Goal: Check status: Check status

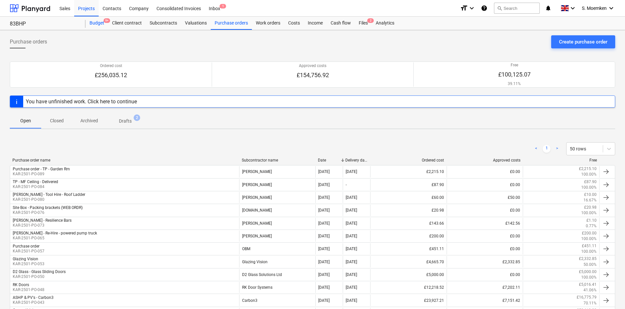
click at [97, 21] on div "Budget 9+" at bounding box center [97, 23] width 23 height 13
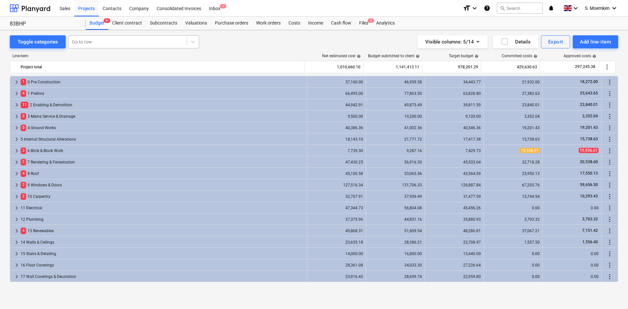
click at [88, 40] on div at bounding box center [127, 42] width 111 height 7
type input "7.04"
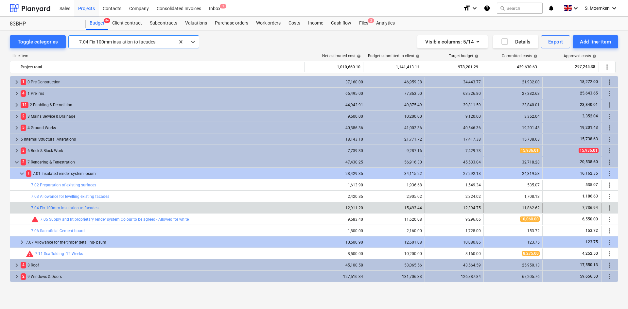
scroll to position [126, 0]
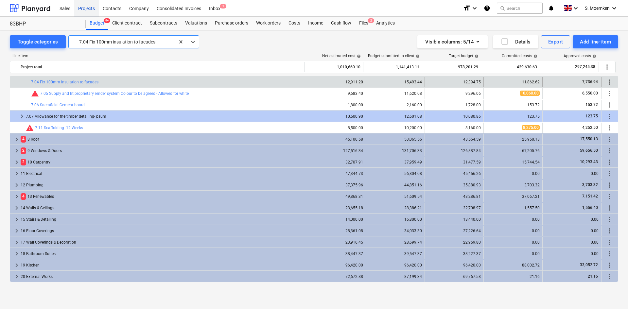
click at [87, 7] on div "Projects" at bounding box center [86, 8] width 25 height 17
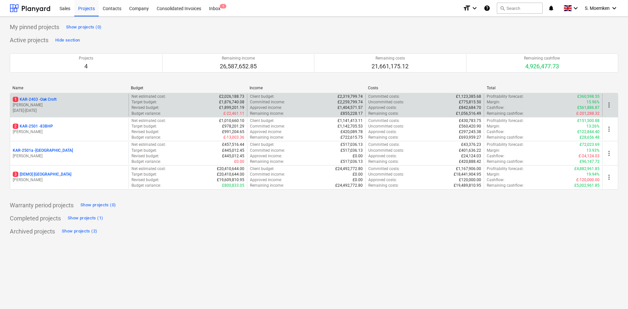
click at [69, 107] on p "[PERSON_NAME]" at bounding box center [69, 105] width 113 height 6
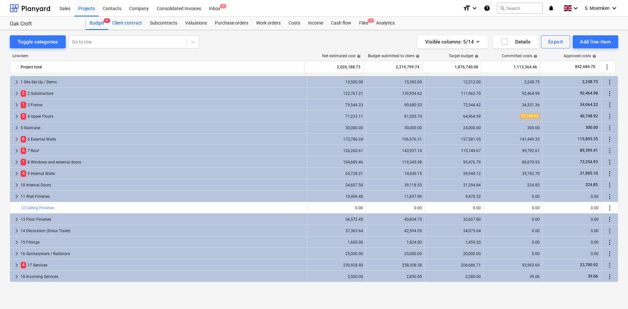
click at [127, 25] on div "Client contract" at bounding box center [127, 23] width 38 height 13
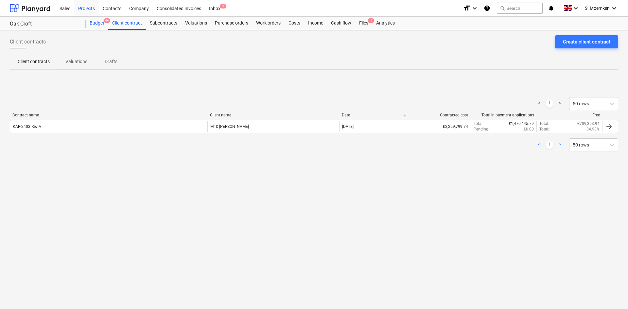
click at [94, 24] on div "Budget 9+" at bounding box center [97, 23] width 23 height 13
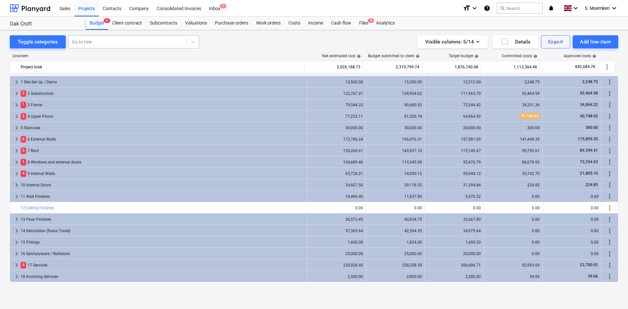
click at [83, 40] on div at bounding box center [127, 42] width 111 height 7
type input "d"
click at [234, 46] on div "Toggle categories option 1 Site Set Up / Demo focused, 1 of 610. 610 results av…" at bounding box center [314, 41] width 608 height 13
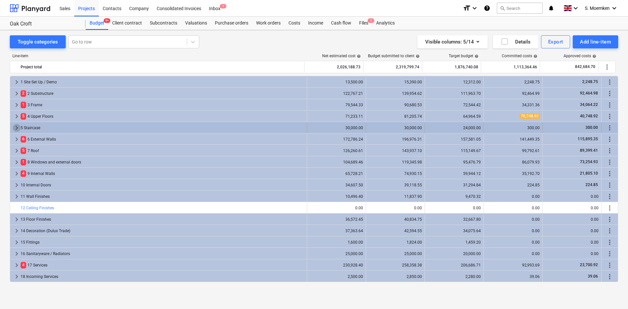
click at [18, 126] on span "keyboard_arrow_right" at bounding box center [17, 128] width 8 height 8
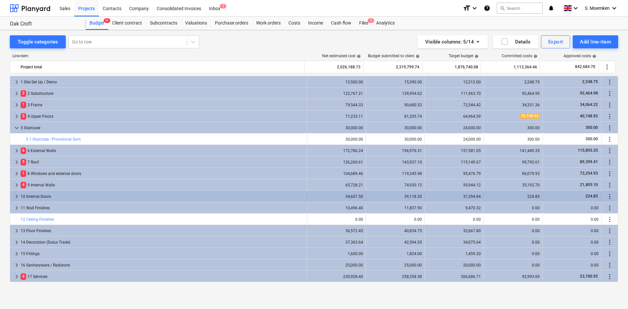
click at [15, 195] on span "keyboard_arrow_right" at bounding box center [17, 197] width 8 height 8
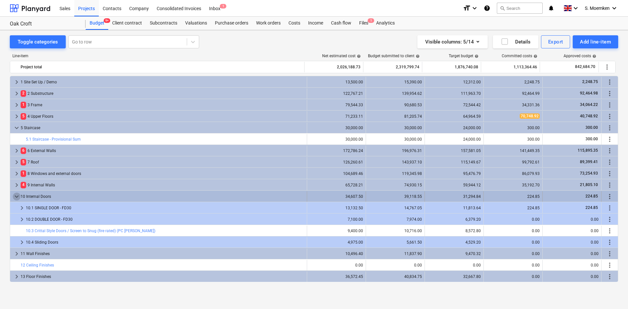
click at [16, 195] on span "keyboard_arrow_down" at bounding box center [17, 197] width 8 height 8
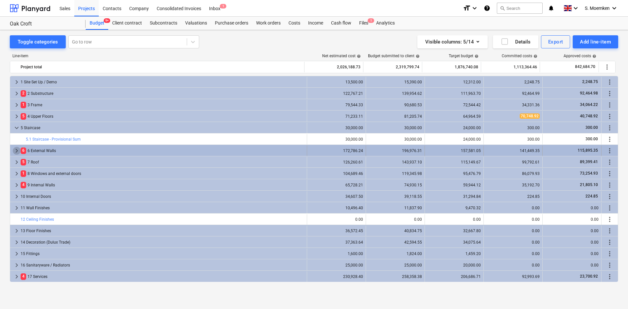
click at [16, 150] on span "keyboard_arrow_right" at bounding box center [17, 151] width 8 height 8
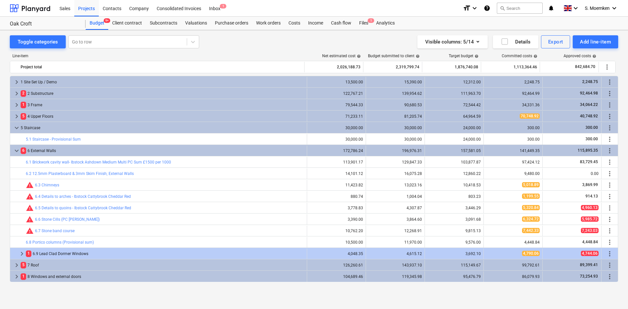
click at [16, 150] on span "keyboard_arrow_down" at bounding box center [17, 151] width 8 height 8
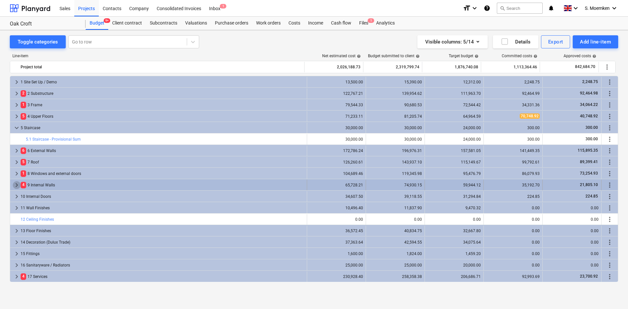
click at [17, 184] on span "keyboard_arrow_right" at bounding box center [17, 185] width 8 height 8
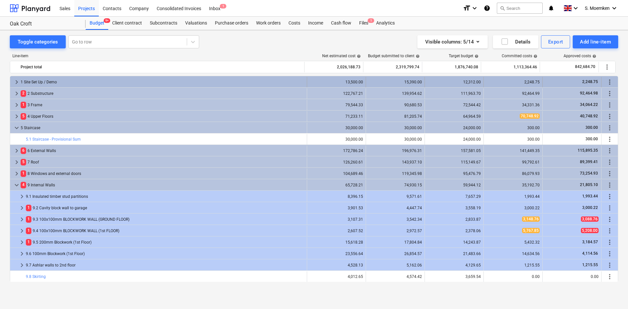
click at [16, 80] on span "keyboard_arrow_right" at bounding box center [17, 82] width 8 height 8
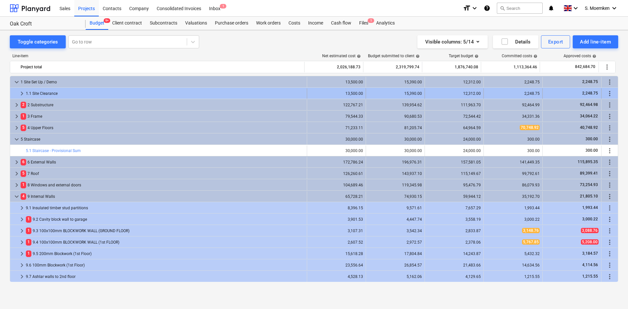
click at [23, 92] on span "keyboard_arrow_right" at bounding box center [22, 94] width 8 height 8
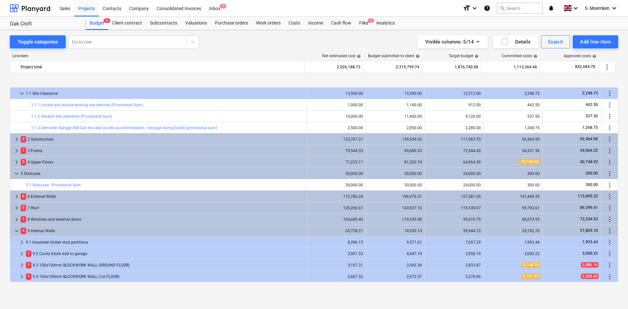
scroll to position [33, 0]
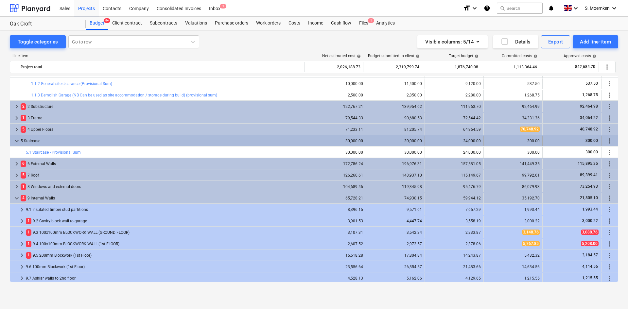
click at [18, 141] on span "keyboard_arrow_down" at bounding box center [17, 141] width 8 height 8
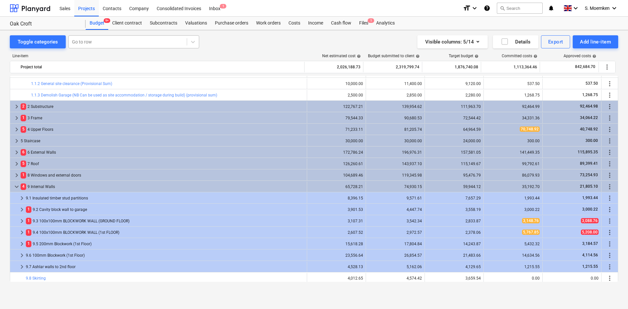
click at [97, 40] on div at bounding box center [127, 42] width 111 height 7
type input "screed"
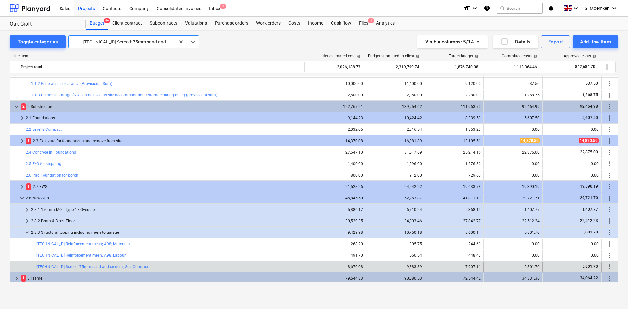
scroll to position [217, 0]
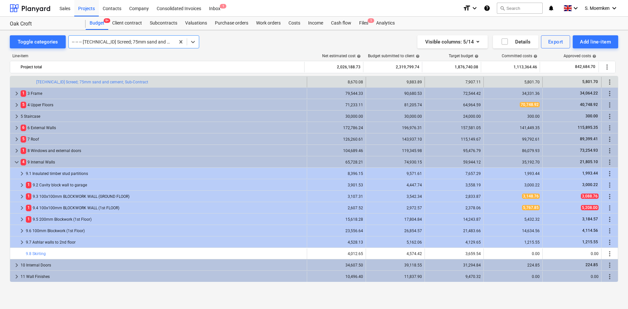
click at [114, 41] on div at bounding box center [122, 42] width 100 height 7
type input "screed"
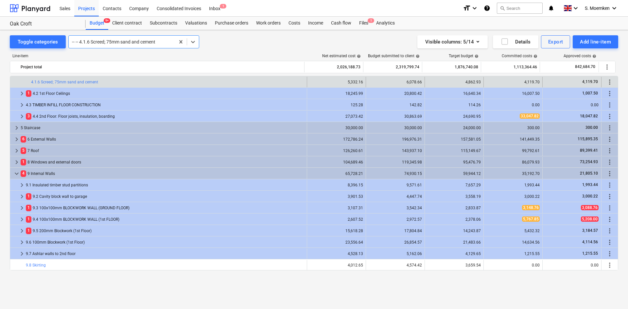
scroll to position [288, 0]
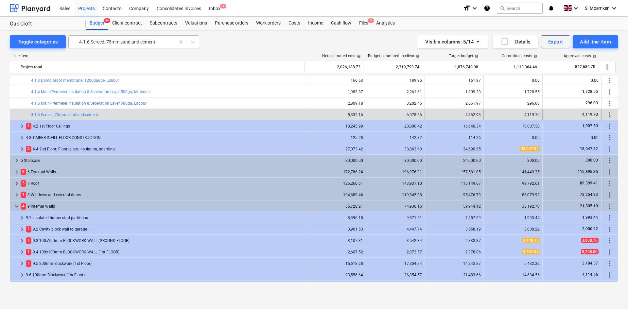
click at [143, 41] on div at bounding box center [122, 42] width 100 height 7
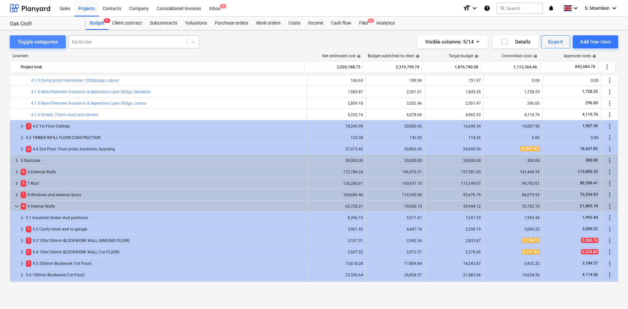
click at [48, 40] on div "Toggle categories" at bounding box center [38, 42] width 40 height 8
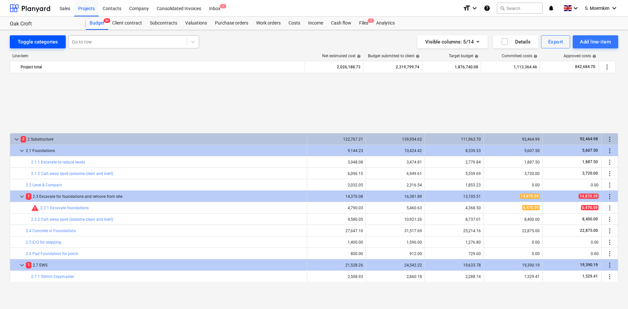
scroll to position [288, 0]
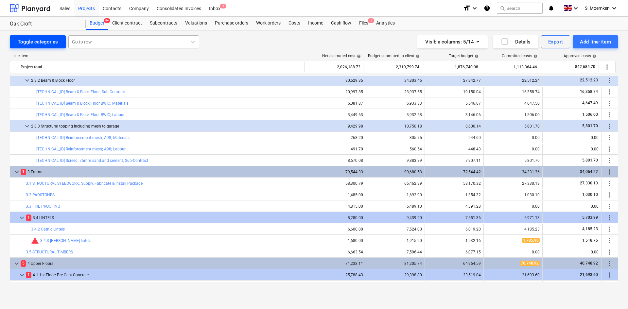
click at [48, 41] on div "Toggle categories" at bounding box center [38, 42] width 40 height 8
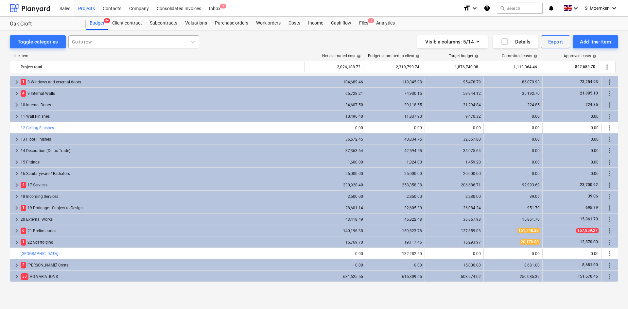
scroll to position [0, 0]
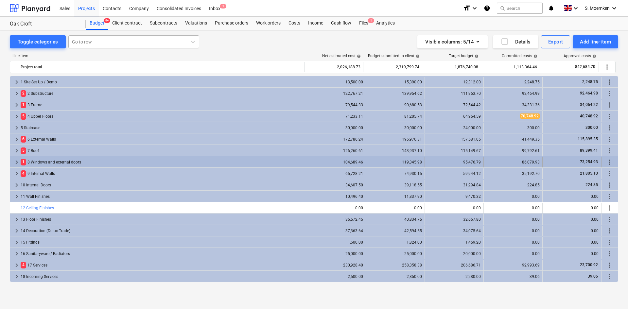
click at [13, 161] on span "keyboard_arrow_right" at bounding box center [17, 162] width 8 height 8
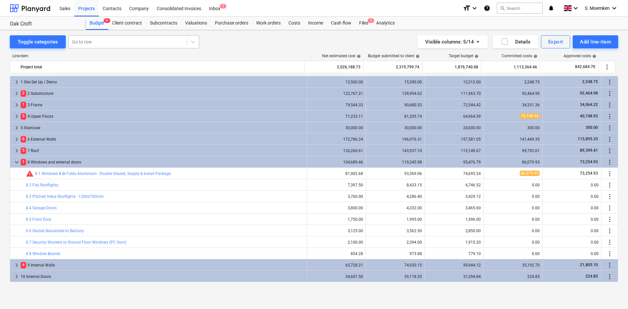
scroll to position [33, 0]
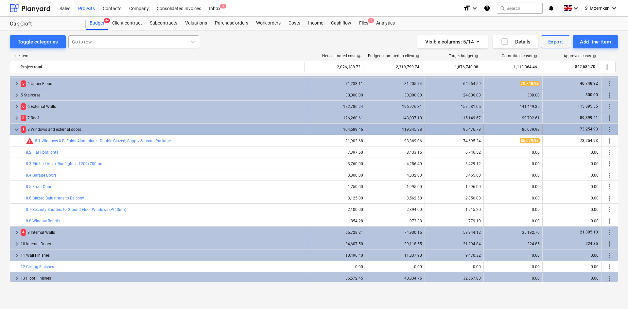
click at [17, 129] on span "keyboard_arrow_down" at bounding box center [17, 130] width 8 height 8
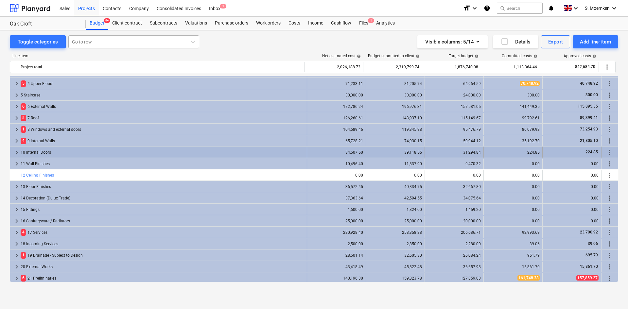
click at [16, 152] on span "keyboard_arrow_right" at bounding box center [17, 152] width 8 height 8
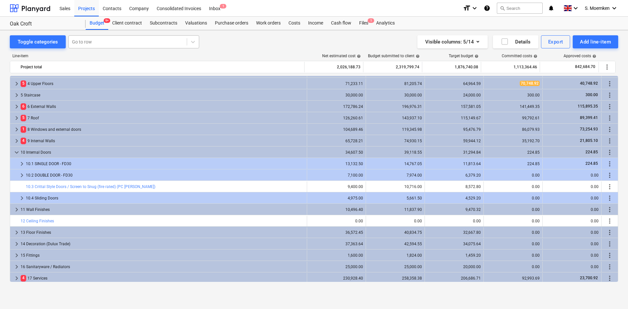
click at [16, 152] on span "keyboard_arrow_down" at bounding box center [17, 152] width 8 height 8
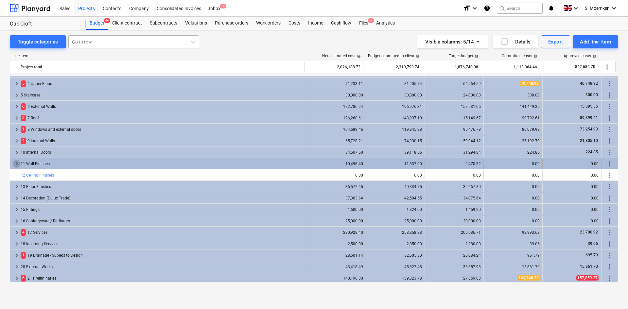
click at [14, 161] on span "keyboard_arrow_right" at bounding box center [17, 164] width 8 height 8
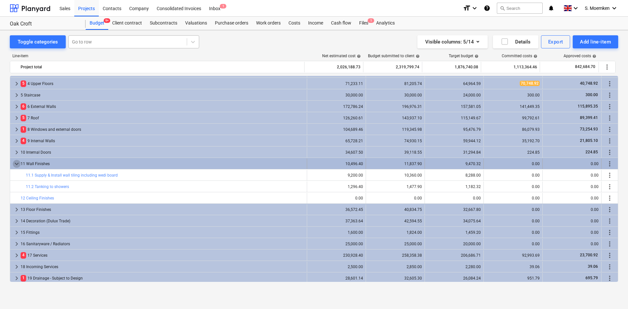
click at [16, 161] on span "keyboard_arrow_down" at bounding box center [17, 164] width 8 height 8
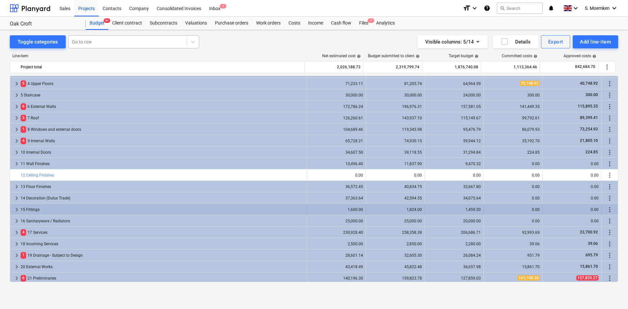
click at [17, 208] on span "keyboard_arrow_right" at bounding box center [17, 210] width 8 height 8
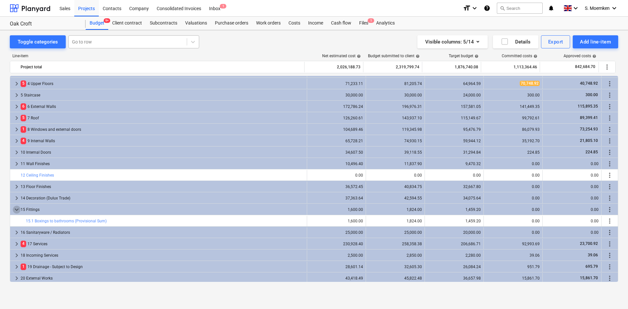
click at [17, 208] on span "keyboard_arrow_down" at bounding box center [17, 210] width 8 height 8
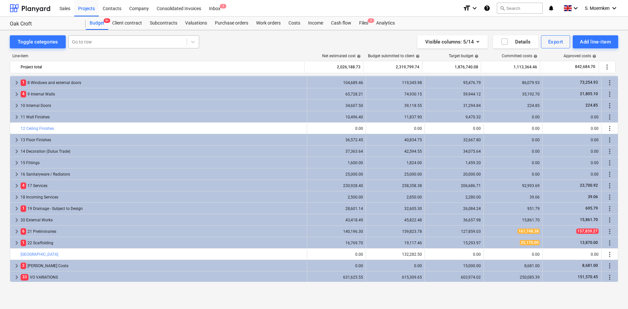
scroll to position [80, 0]
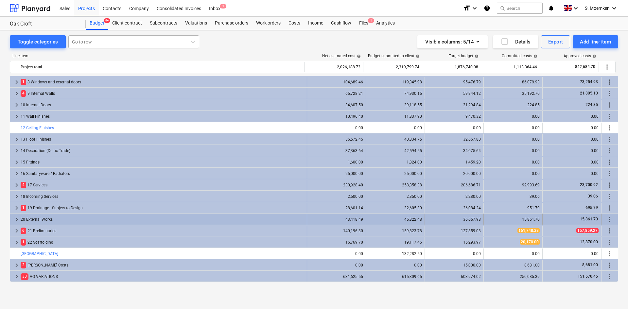
click at [15, 217] on span "keyboard_arrow_right" at bounding box center [17, 219] width 8 height 8
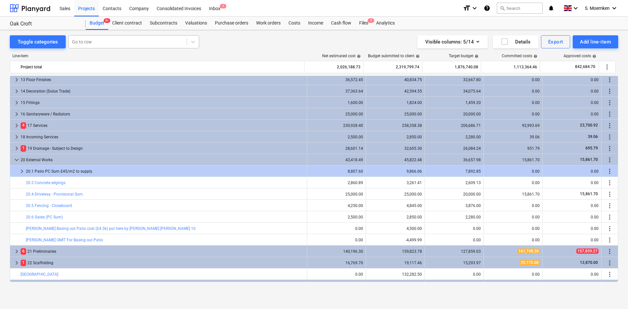
scroll to position [145, 0]
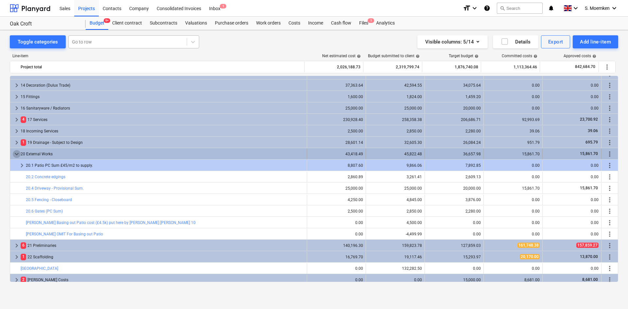
click at [15, 153] on span "keyboard_arrow_down" at bounding box center [17, 154] width 8 height 8
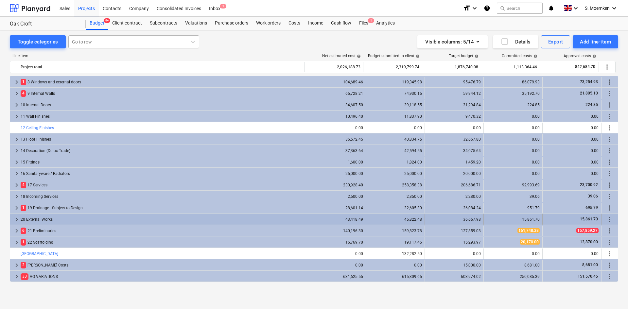
click at [14, 217] on span "keyboard_arrow_right" at bounding box center [17, 219] width 8 height 8
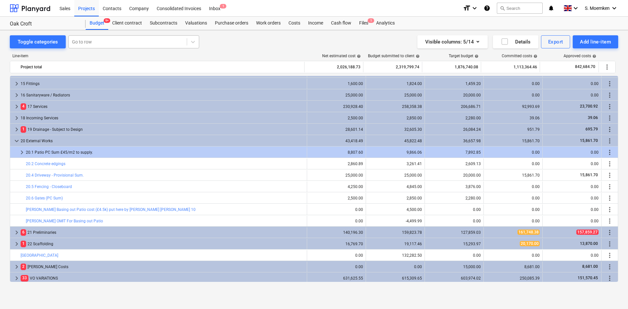
scroll to position [160, 0]
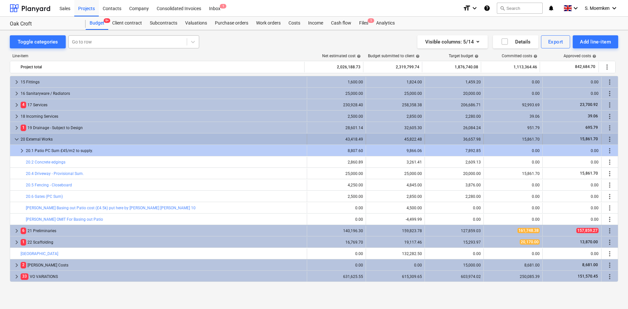
click at [17, 136] on span "keyboard_arrow_down" at bounding box center [17, 139] width 8 height 8
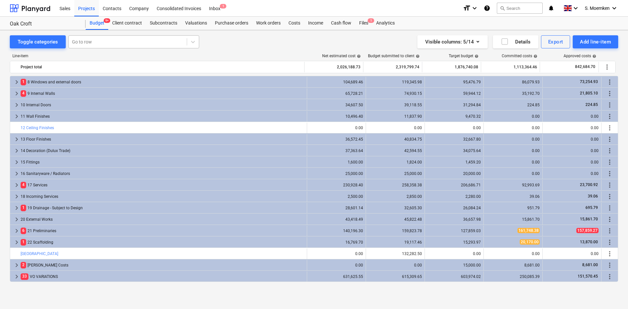
scroll to position [80, 0]
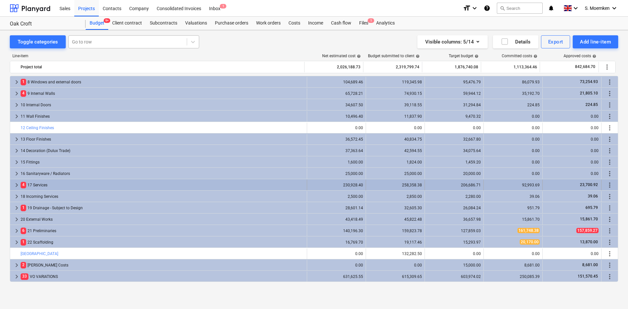
click at [17, 185] on span "keyboard_arrow_right" at bounding box center [17, 185] width 8 height 8
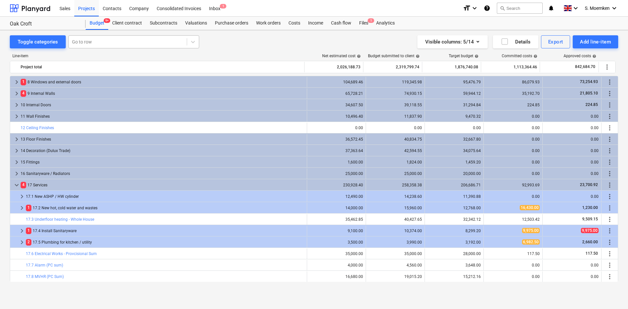
click at [17, 185] on span "keyboard_arrow_down" at bounding box center [17, 185] width 8 height 8
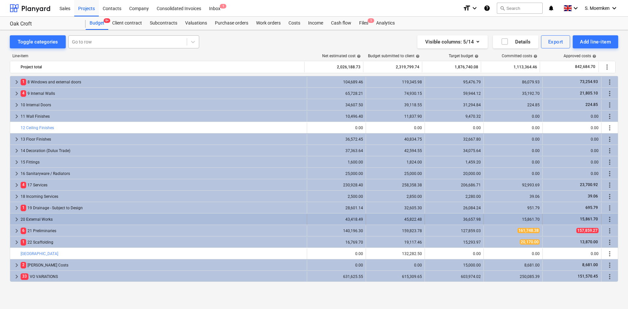
click at [16, 219] on span "keyboard_arrow_right" at bounding box center [17, 219] width 8 height 8
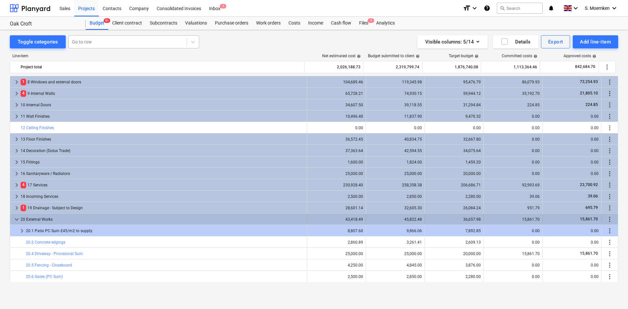
click at [16, 219] on span "keyboard_arrow_down" at bounding box center [17, 219] width 8 height 8
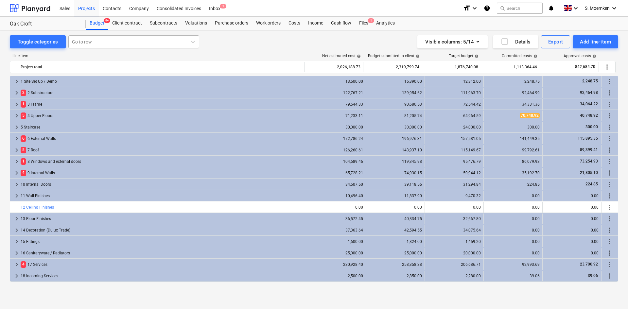
scroll to position [0, 0]
click at [128, 37] on div "Go to row" at bounding box center [133, 41] width 131 height 13
type input "brick"
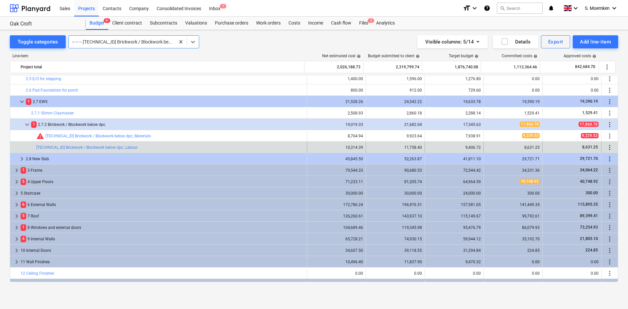
scroll to position [72, 0]
click at [45, 42] on div "Toggle categories" at bounding box center [38, 42] width 40 height 8
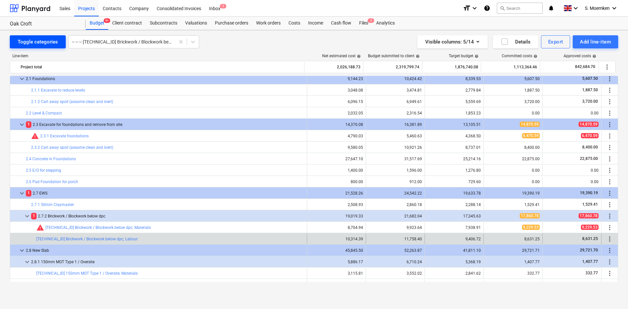
click at [45, 42] on div "Toggle categories" at bounding box center [38, 42] width 40 height 8
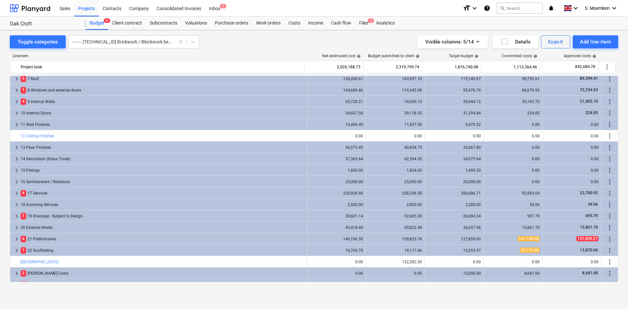
scroll to position [0, 0]
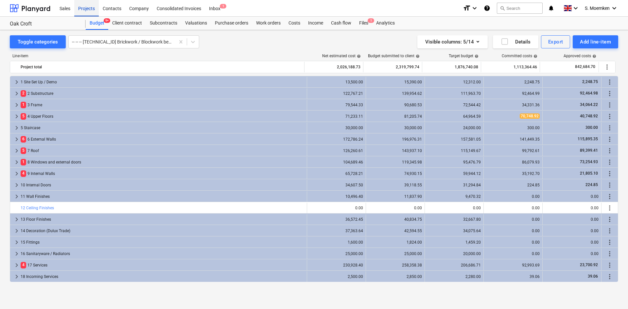
click at [87, 8] on div "Projects" at bounding box center [86, 8] width 25 height 17
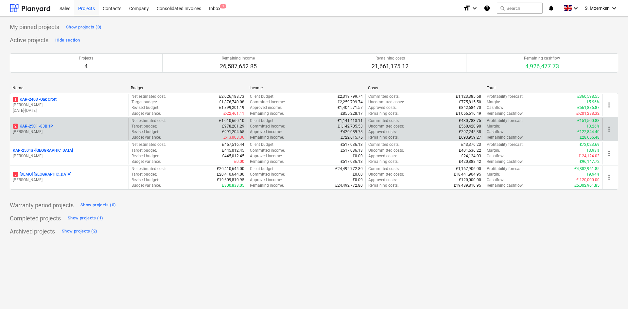
click at [53, 130] on p "[PERSON_NAME]" at bounding box center [69, 132] width 113 height 6
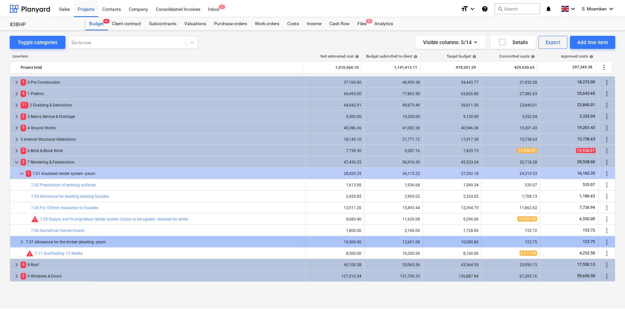
scroll to position [126, 0]
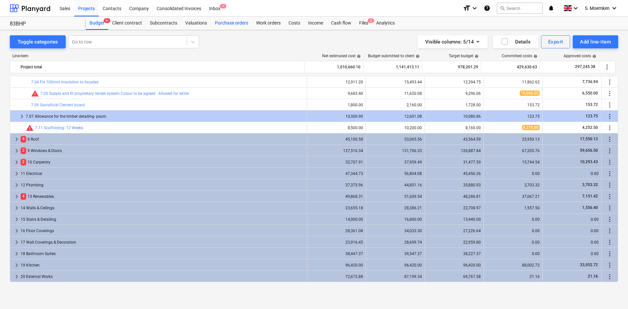
click at [221, 24] on div "Purchase orders" at bounding box center [231, 23] width 41 height 13
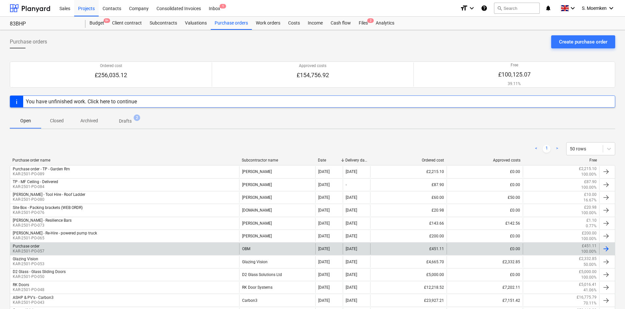
click at [80, 251] on div "Purchase order KAR-2501-PO-057" at bounding box center [124, 248] width 229 height 11
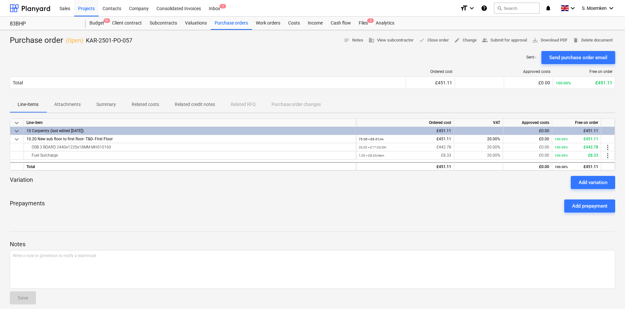
click at [69, 105] on p "Attachments" at bounding box center [67, 104] width 26 height 7
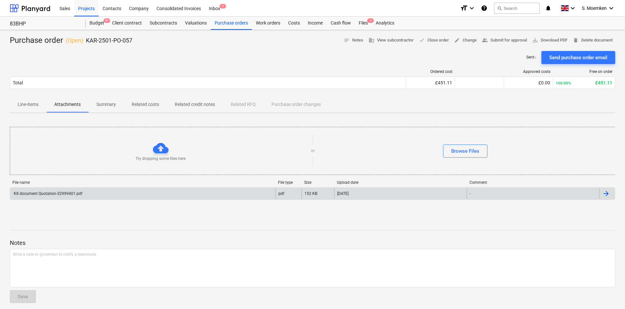
click at [148, 195] on div "K8 document Quotation-32999401.pdf" at bounding box center [142, 193] width 265 height 10
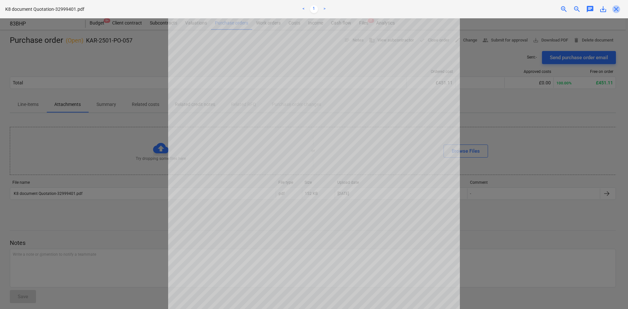
click at [619, 8] on span "close" at bounding box center [616, 9] width 8 height 8
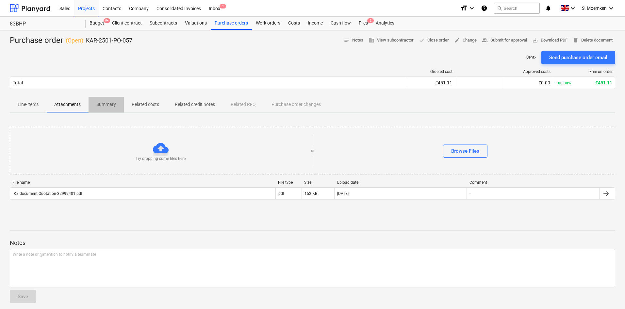
click at [113, 103] on p "Summary" at bounding box center [106, 104] width 20 height 7
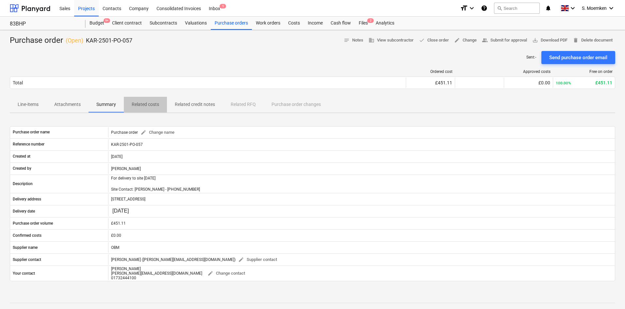
click at [147, 105] on p "Related costs" at bounding box center [145, 104] width 27 height 7
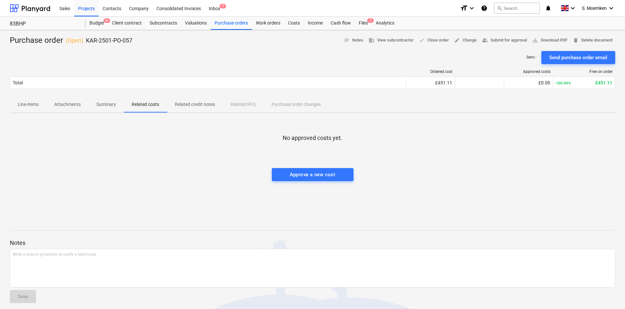
click at [180, 103] on p "Related credit notes" at bounding box center [195, 104] width 40 height 7
click at [243, 106] on div "Line-items Attachments Summary Related costs Related credit notes Related RFQ P…" at bounding box center [313, 105] width 606 height 16
click at [29, 104] on p "Line-items" at bounding box center [28, 104] width 21 height 7
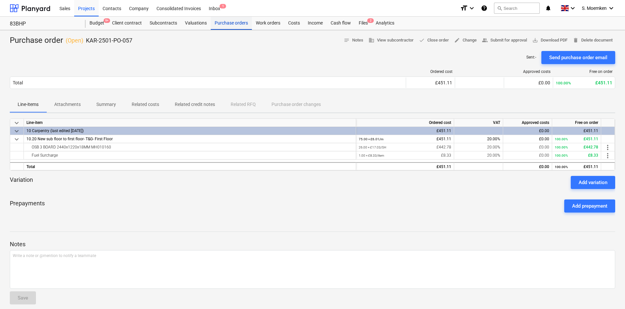
click at [221, 23] on div "Purchase orders" at bounding box center [231, 23] width 41 height 13
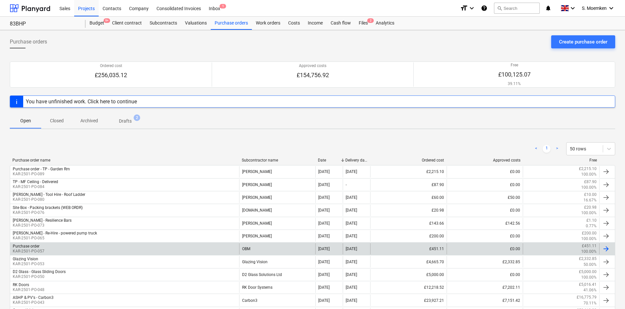
click at [97, 248] on div "Purchase order KAR-2501-PO-057" at bounding box center [124, 248] width 229 height 11
click at [76, 248] on div "Purchase order KAR-2501-PO-057" at bounding box center [124, 248] width 229 height 11
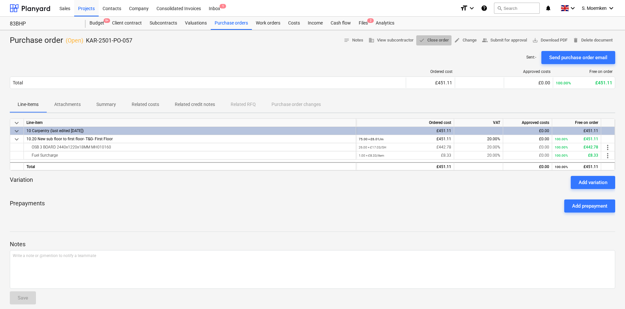
click at [433, 40] on span "done Close order" at bounding box center [434, 41] width 30 height 8
click at [260, 60] on div "Sent : - Send purchase order email" at bounding box center [313, 57] width 606 height 13
click at [227, 21] on div "Purchase orders" at bounding box center [231, 23] width 41 height 13
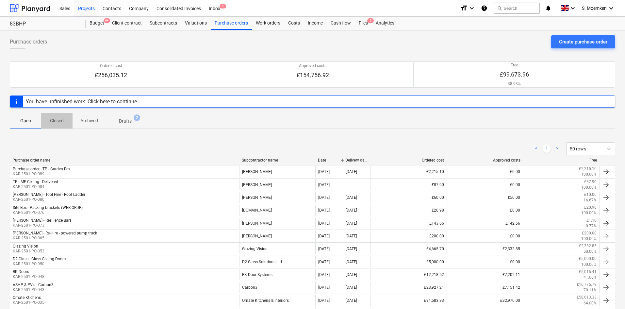
click at [61, 121] on p "Closed" at bounding box center [57, 120] width 16 height 7
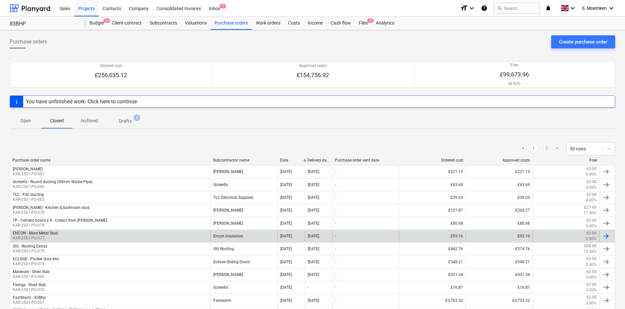
click at [63, 236] on div "ENCON - More Metal Stud KAR-2501-PO-077" at bounding box center [110, 235] width 200 height 11
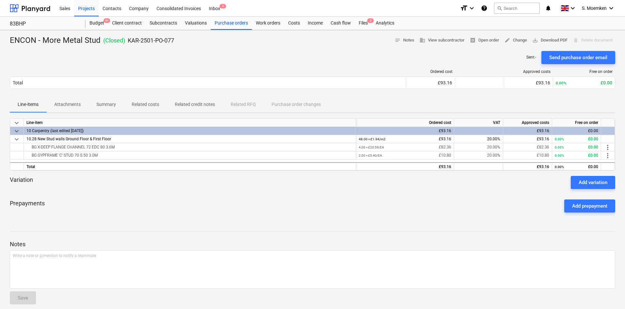
click at [73, 103] on p "Attachments" at bounding box center [67, 104] width 26 height 7
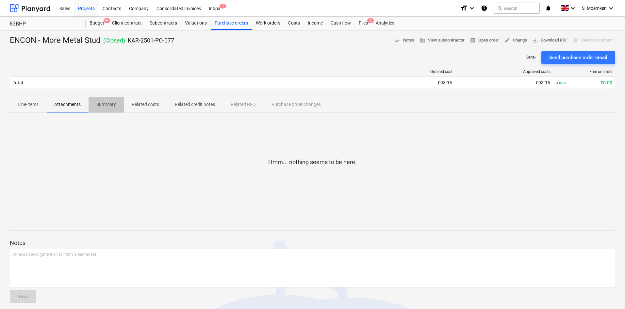
click at [108, 103] on p "Summary" at bounding box center [106, 104] width 20 height 7
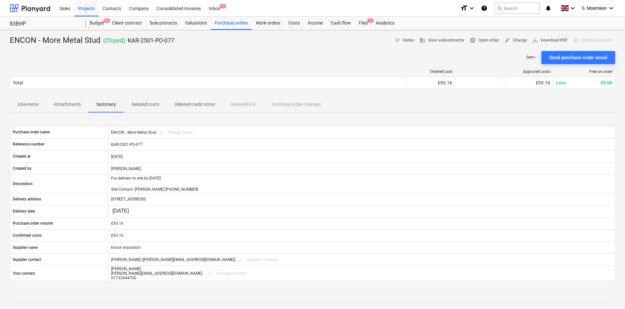
click at [145, 103] on p "Related costs" at bounding box center [145, 104] width 27 height 7
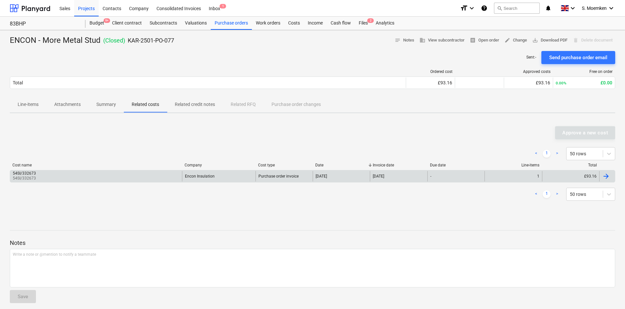
click at [160, 177] on div "54SI/332673 54SI/332673" at bounding box center [96, 176] width 172 height 10
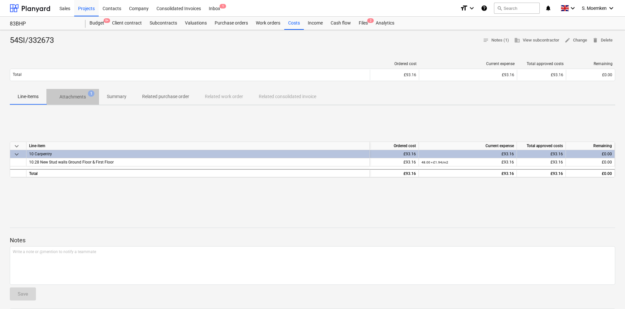
click at [80, 96] on p "Attachments" at bounding box center [72, 96] width 26 height 7
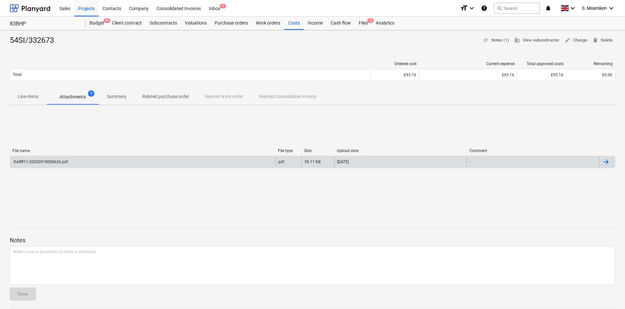
click at [132, 160] on div "KARR11-20250918090626.pdf" at bounding box center [142, 162] width 265 height 10
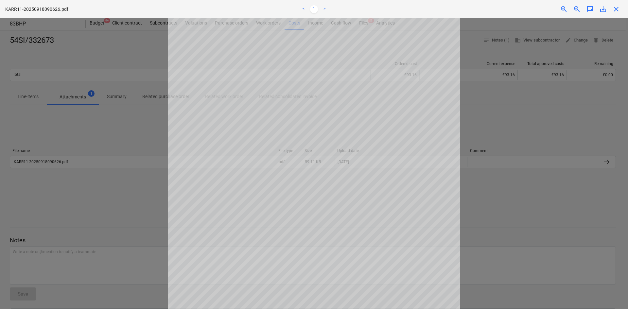
click at [615, 8] on span "close" at bounding box center [616, 9] width 8 height 8
